Goal: Find specific page/section: Find specific page/section

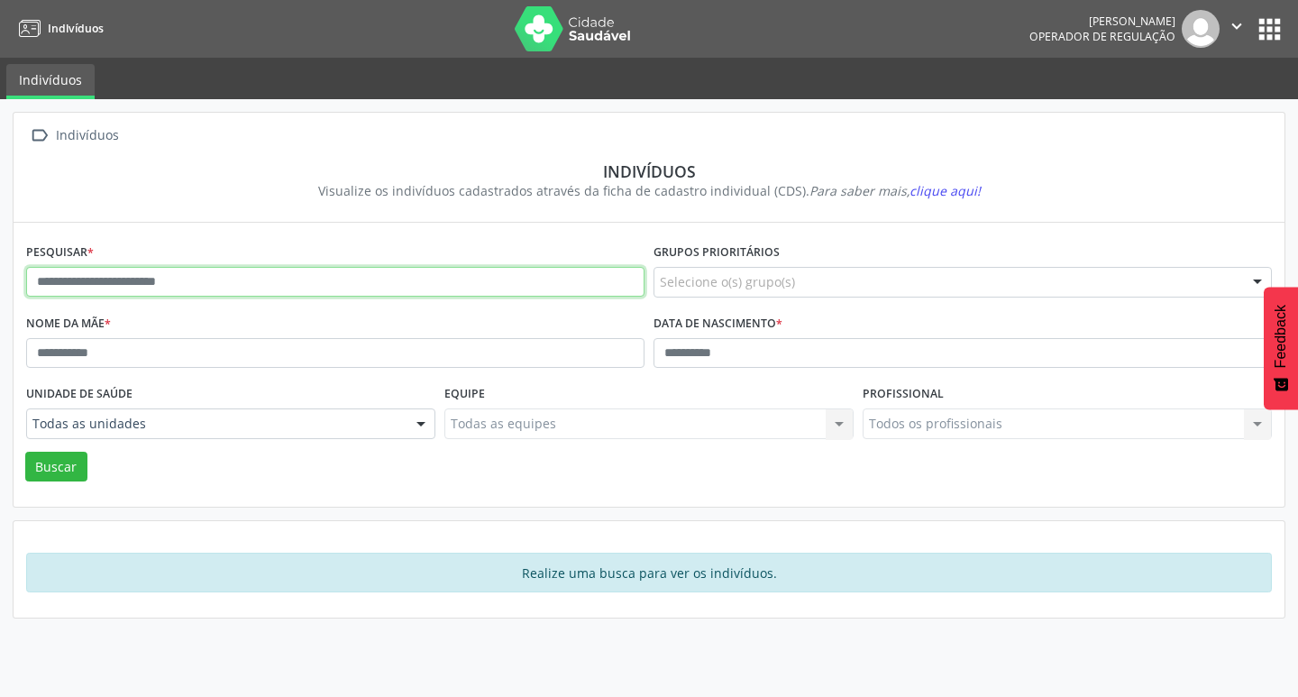
click at [401, 267] on input "text" at bounding box center [335, 282] width 619 height 31
type input "**********"
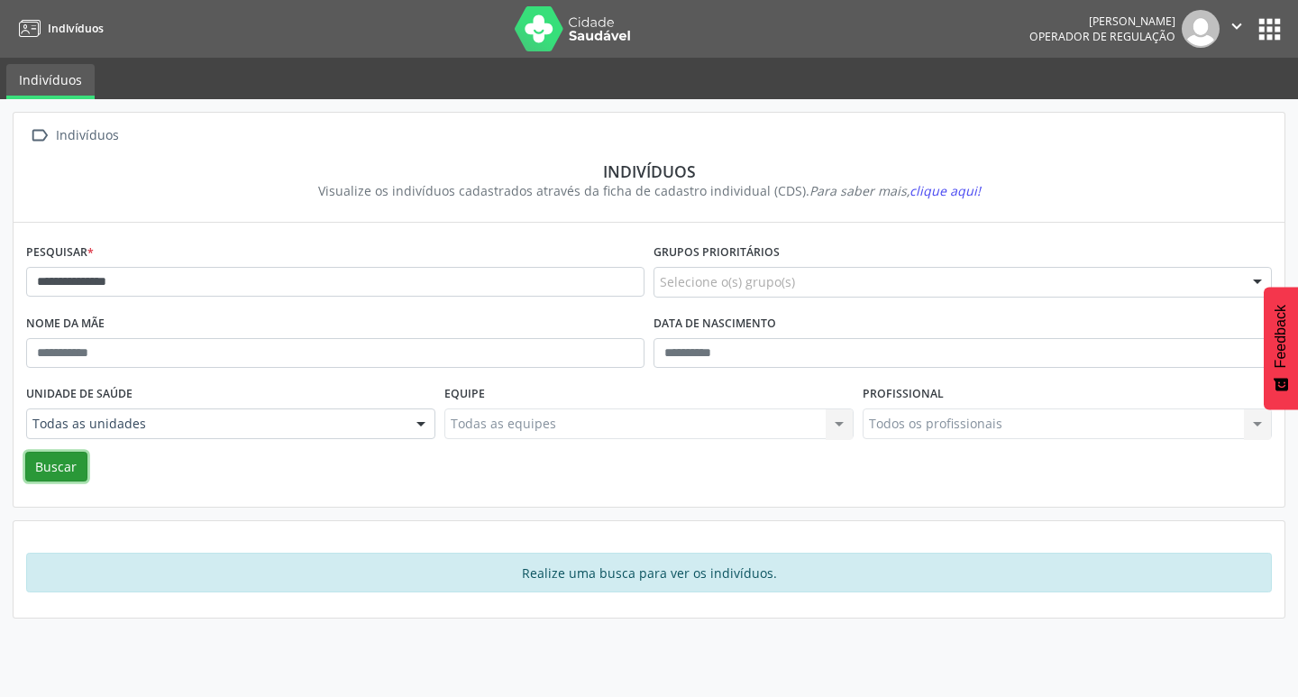
click at [33, 467] on button "Buscar" at bounding box center [56, 467] width 62 height 31
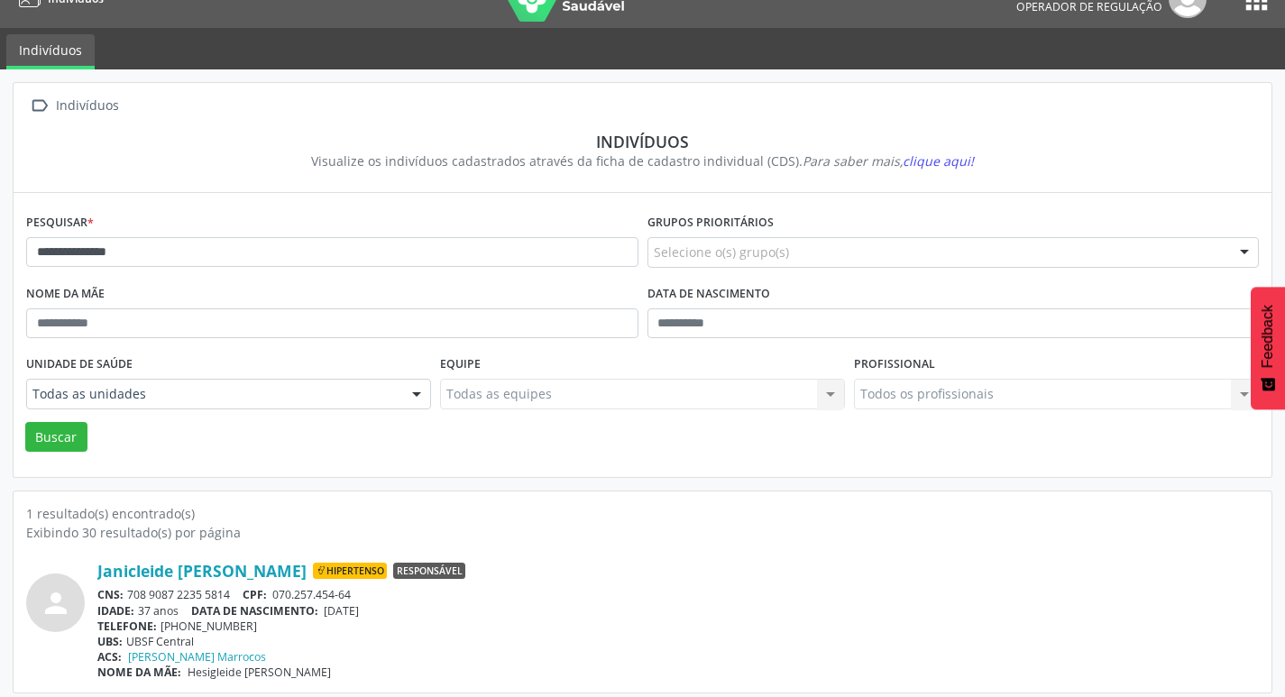
scroll to position [39, 0]
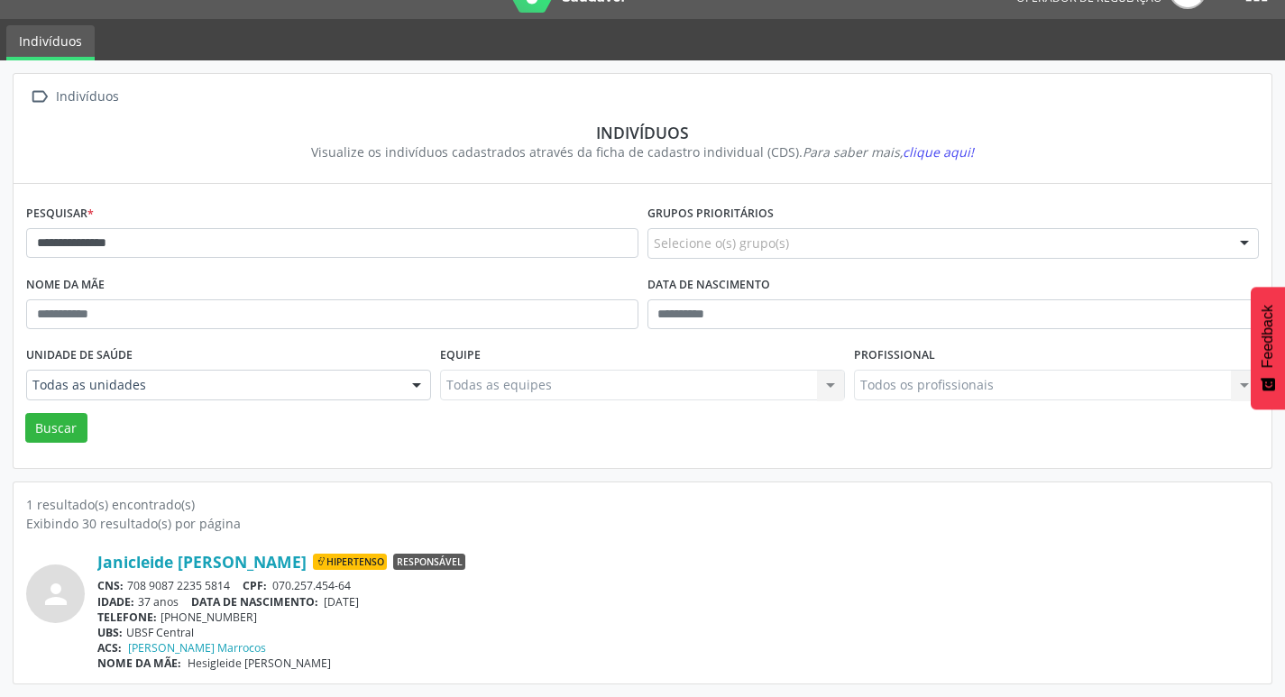
click at [204, 582] on div "CNS: 708 9087 2235 5814 CPF: 070.257.454-64" at bounding box center [677, 585] width 1161 height 15
drag, startPoint x: 132, startPoint y: 584, endPoint x: 251, endPoint y: 588, distance: 119.1
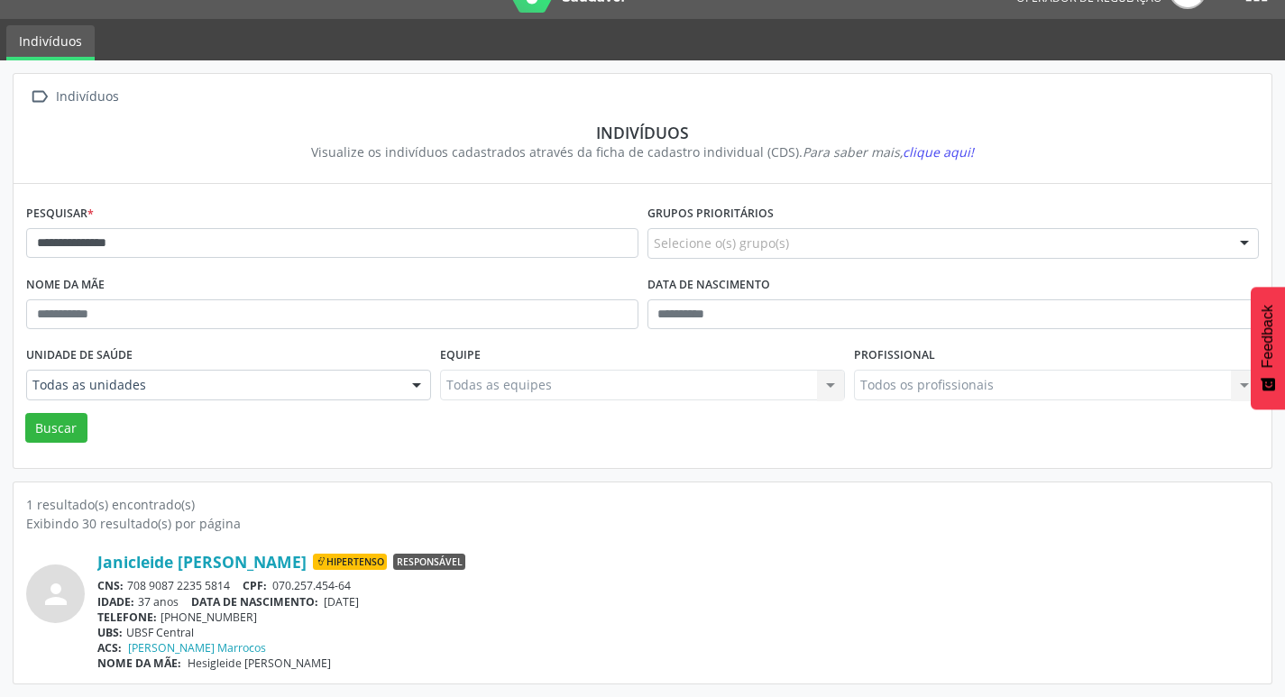
click at [251, 588] on div "CNS: 708 9087 2235 5814 CPF: 070.257.454-64" at bounding box center [677, 585] width 1161 height 15
copy div "708 9087 2235 5814"
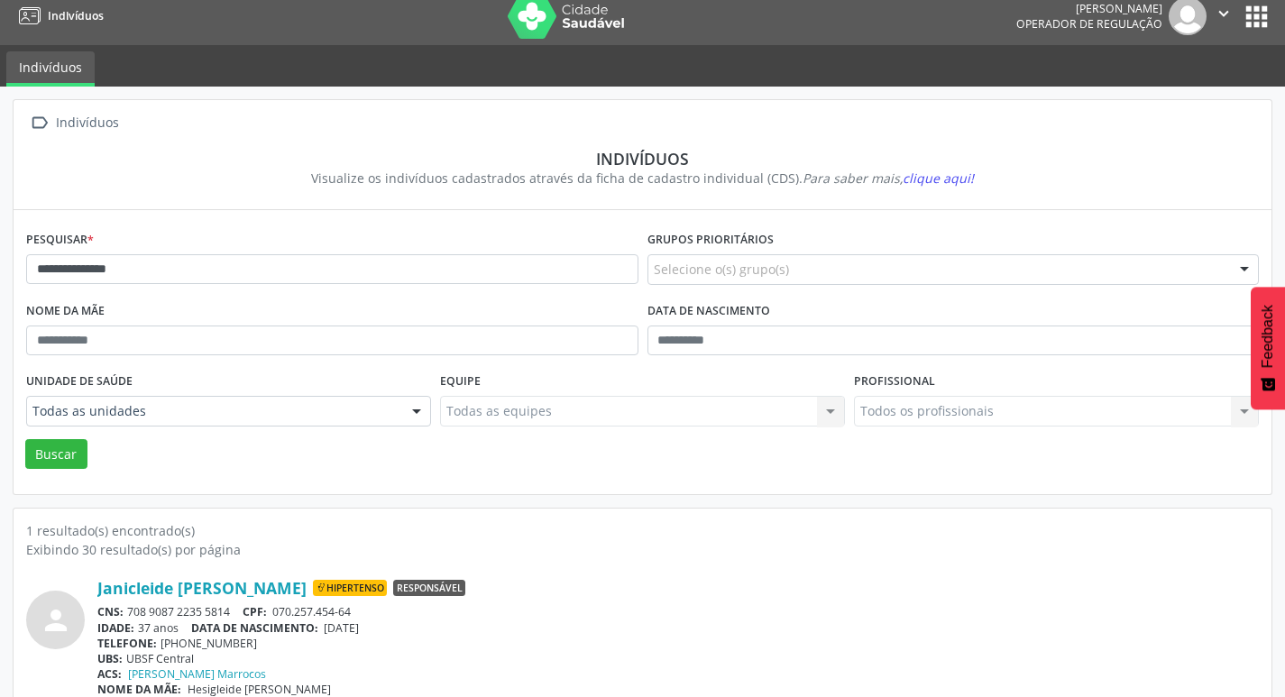
scroll to position [0, 0]
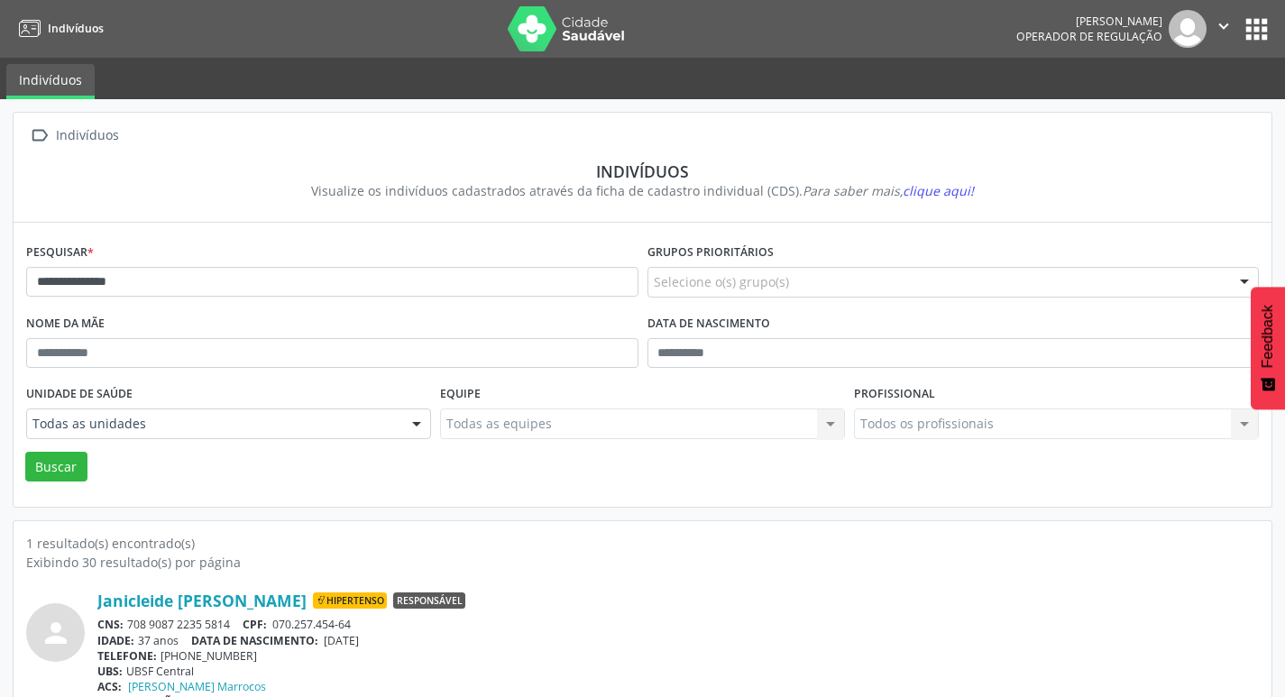
click at [1252, 32] on button "apps" at bounding box center [1257, 30] width 32 height 32
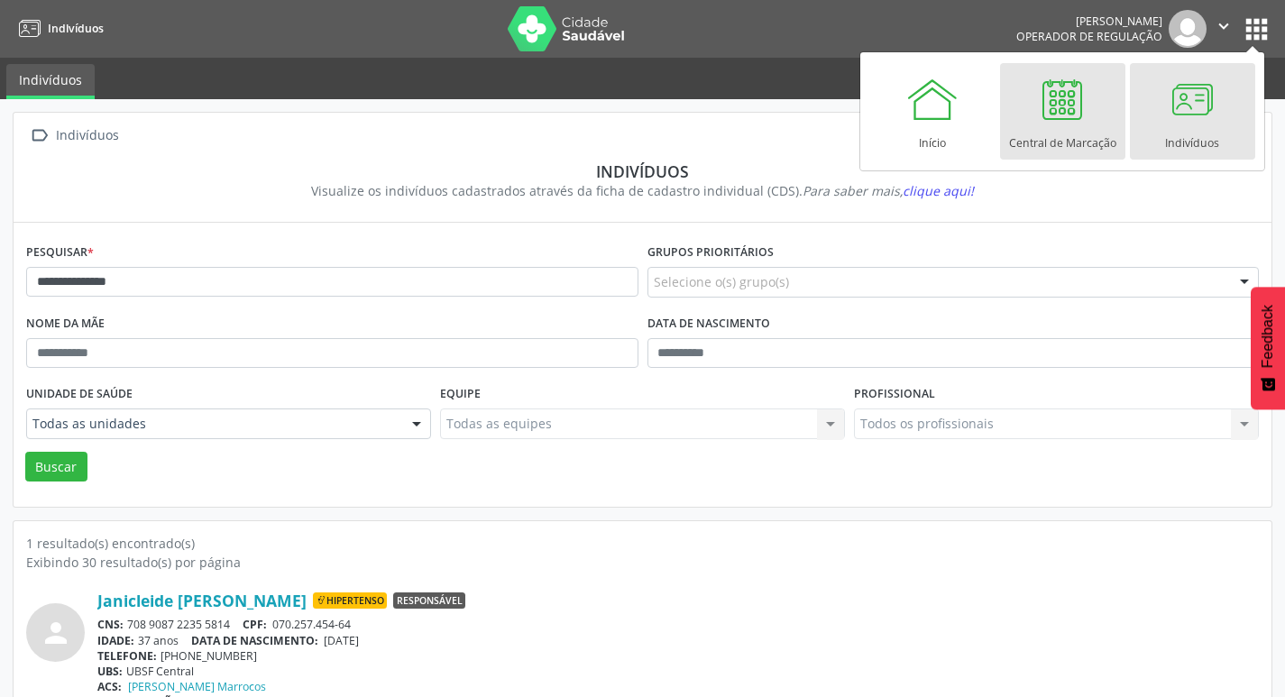
click at [1077, 137] on div "Central de Marcação" at bounding box center [1062, 138] width 107 height 24
